Goal: Obtain resource: Obtain resource

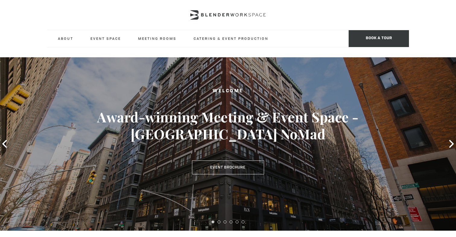
click at [225, 166] on div "Welcome Award-winning Meeting & Event Space - Madison Ave NoMad Event Brochure" at bounding box center [228, 143] width 456 height 173
click at [225, 161] on link "Event Brochure" at bounding box center [228, 168] width 72 height 14
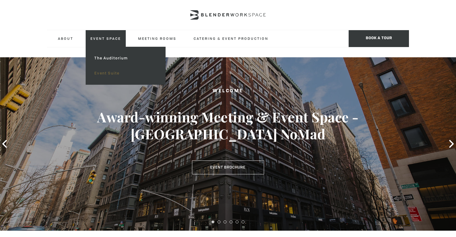
click at [107, 74] on link "Event Suite" at bounding box center [126, 73] width 72 height 15
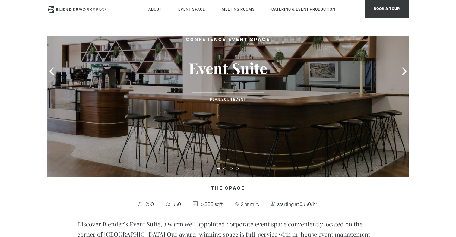
scroll to position [71, 0]
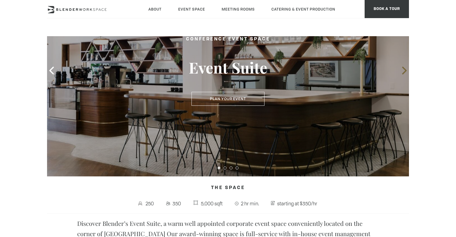
click at [403, 73] on icon at bounding box center [404, 71] width 5 height 8
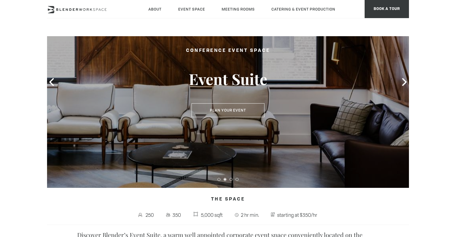
scroll to position [60, 0]
click at [403, 81] on icon at bounding box center [404, 82] width 8 height 8
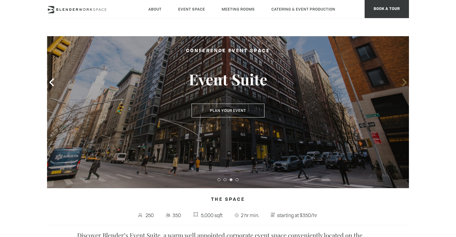
click at [403, 81] on icon at bounding box center [404, 82] width 8 height 8
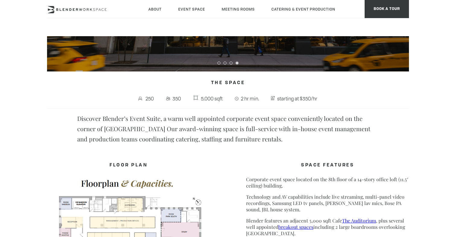
scroll to position [257, 0]
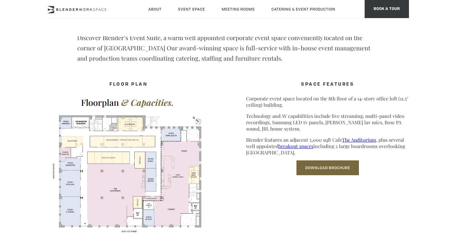
click at [328, 170] on link "Download Brochure" at bounding box center [327, 167] width 62 height 15
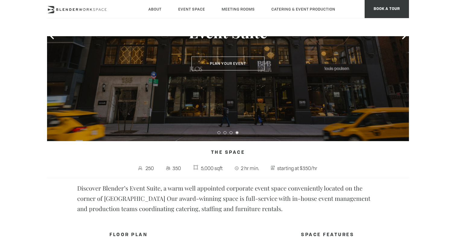
scroll to position [1, 0]
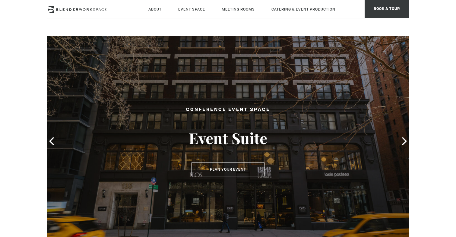
click at [406, 136] on div at bounding box center [228, 141] width 362 height 212
click at [402, 137] on span at bounding box center [404, 141] width 9 height 9
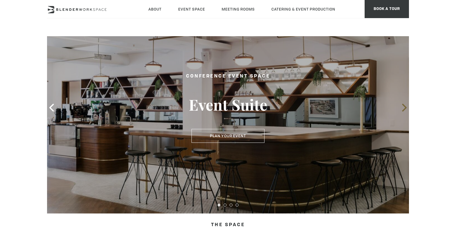
scroll to position [36, 0]
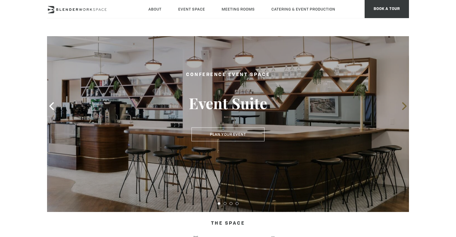
click at [403, 108] on icon at bounding box center [404, 106] width 8 height 8
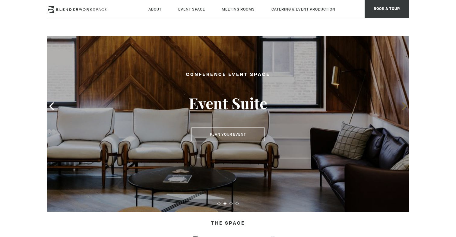
click at [403, 108] on icon at bounding box center [404, 106] width 8 height 8
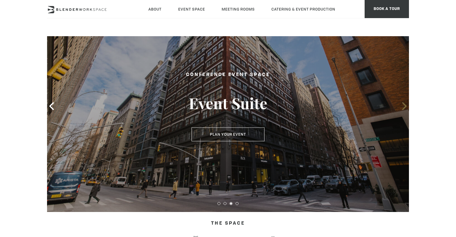
click at [403, 108] on icon at bounding box center [404, 106] width 8 height 8
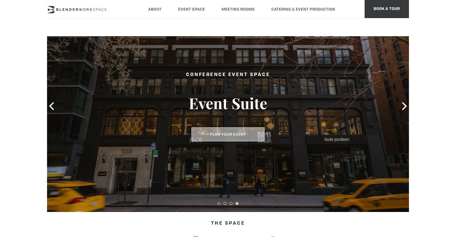
click at [248, 134] on button "Plan Your Event" at bounding box center [228, 135] width 73 height 14
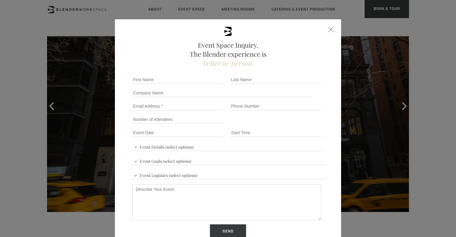
click at [331, 28] on div at bounding box center [330, 29] width 5 height 5
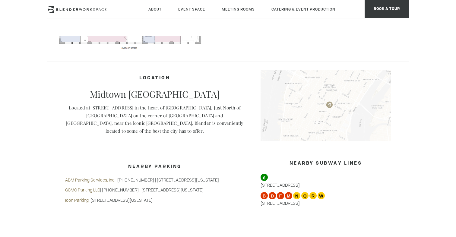
scroll to position [504, 0]
